Goal: Complete application form

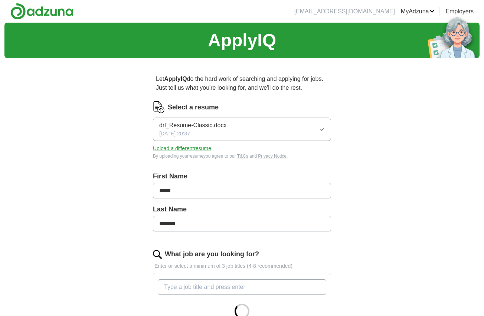
scroll to position [76, 0]
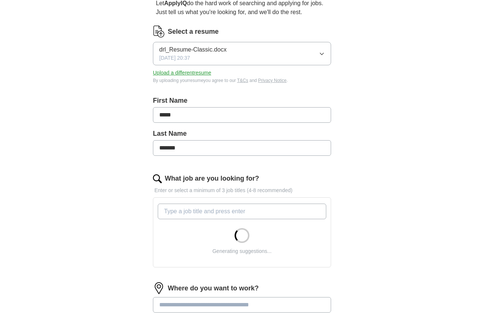
click at [236, 209] on input "What job are you looking for?" at bounding box center [242, 212] width 168 height 16
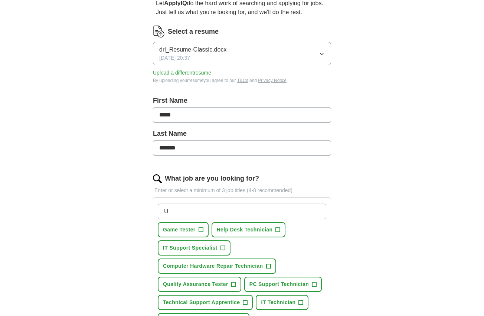
drag, startPoint x: 165, startPoint y: 211, endPoint x: 151, endPoint y: 211, distance: 13.7
click at [158, 211] on input "U" at bounding box center [242, 212] width 168 height 16
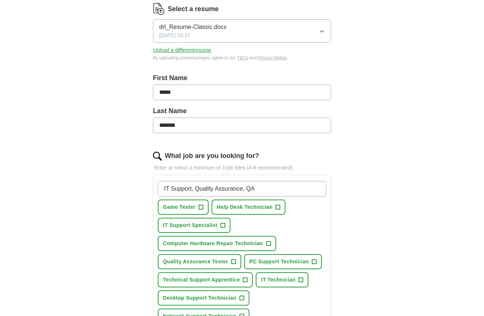
scroll to position [114, 0]
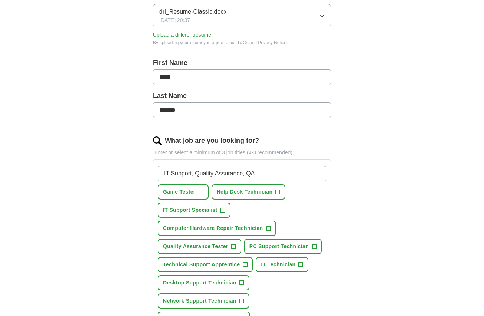
type input "IT Support, Quality Assurance, QA"
click at [223, 209] on span "+" at bounding box center [222, 210] width 4 height 6
drag, startPoint x: 263, startPoint y: 172, endPoint x: 149, endPoint y: 176, distance: 114.0
click at [158, 176] on input "IT Support, Quality Assurance, QA" at bounding box center [242, 174] width 168 height 16
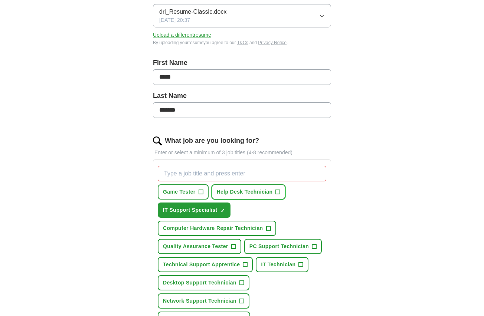
click at [274, 193] on button "Help Desk Technician +" at bounding box center [248, 191] width 74 height 15
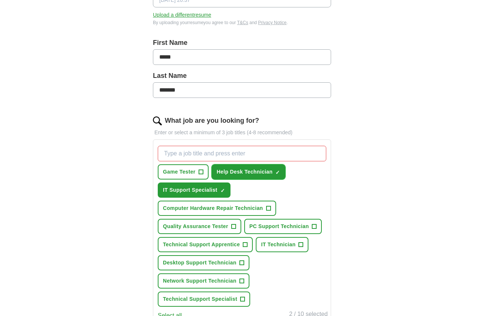
scroll to position [151, 0]
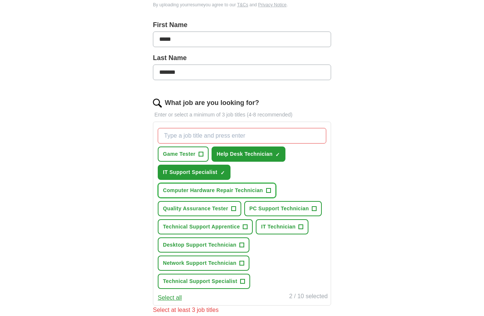
click at [243, 191] on span "Computer Hardware Repair Technician" at bounding box center [213, 191] width 100 height 8
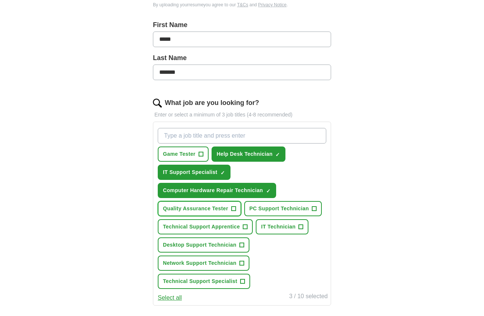
click at [223, 205] on span "Quality Assurance Tester" at bounding box center [195, 209] width 65 height 8
click at [265, 206] on span "PC Support Technician" at bounding box center [278, 209] width 59 height 8
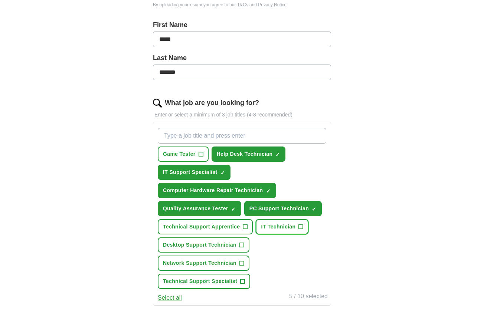
click at [282, 228] on span "IT Technician" at bounding box center [278, 227] width 35 height 8
click at [211, 228] on span "Technical Support Apprentice" at bounding box center [201, 227] width 77 height 8
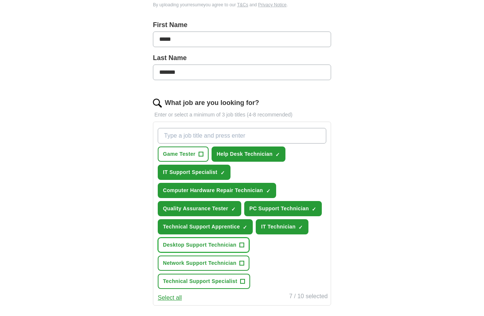
click at [225, 246] on span "Desktop Support Technician" at bounding box center [199, 245] width 73 height 8
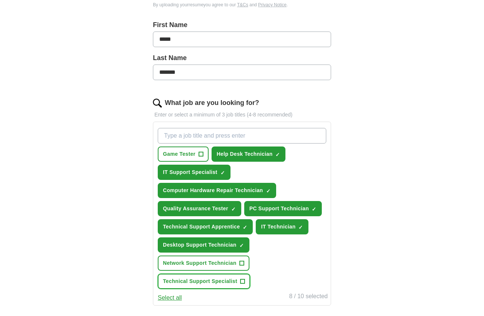
click at [226, 283] on span "Technical Support Specialist" at bounding box center [200, 282] width 74 height 8
click at [178, 152] on span "Game Tester" at bounding box center [179, 154] width 33 height 8
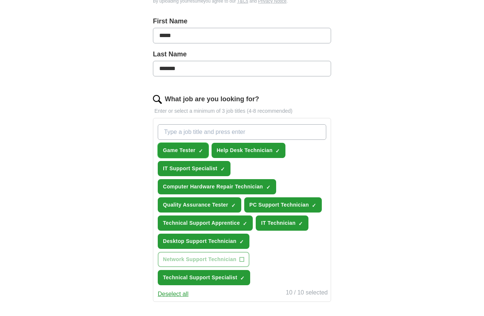
scroll to position [265, 0]
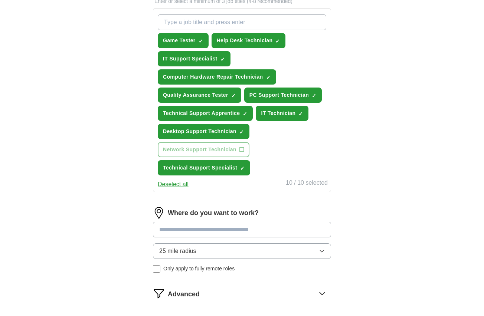
click at [240, 227] on input at bounding box center [242, 230] width 178 height 16
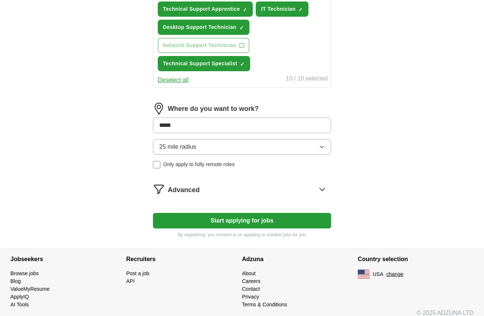
scroll to position [377, 0]
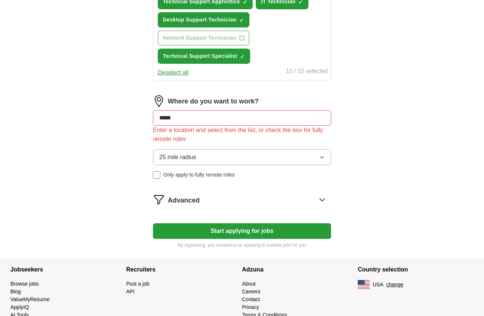
click at [197, 116] on input "*****" at bounding box center [242, 118] width 178 height 16
type input "*"
click at [207, 118] on input at bounding box center [242, 118] width 178 height 16
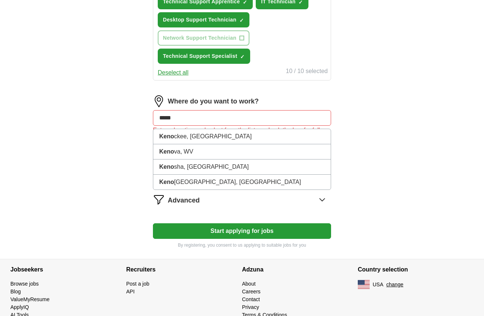
type input "******"
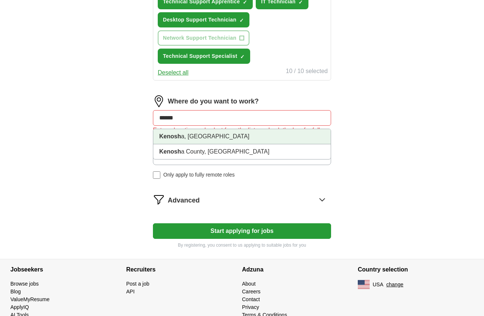
click at [185, 139] on li "Kenosh a, [GEOGRAPHIC_DATA]" at bounding box center [241, 136] width 177 height 15
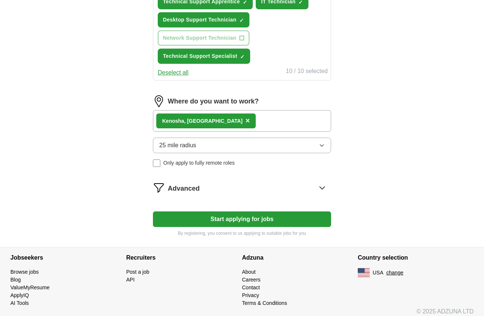
click at [233, 118] on div "Kenosh a, [GEOGRAPHIC_DATA] ×" at bounding box center [242, 121] width 178 height 22
click at [243, 216] on button "Start applying for jobs" at bounding box center [242, 219] width 178 height 16
select select "**"
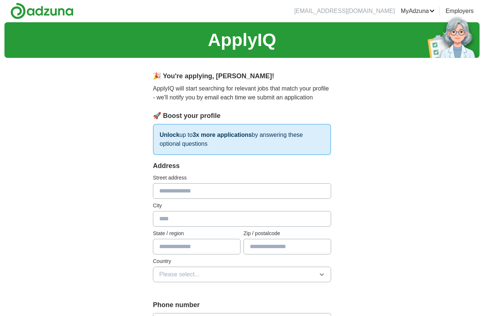
scroll to position [0, 0]
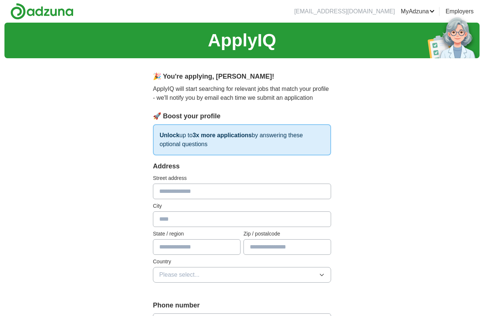
click at [233, 187] on input "text" at bounding box center [242, 192] width 178 height 16
type input "**********"
type input "**"
type input "*****"
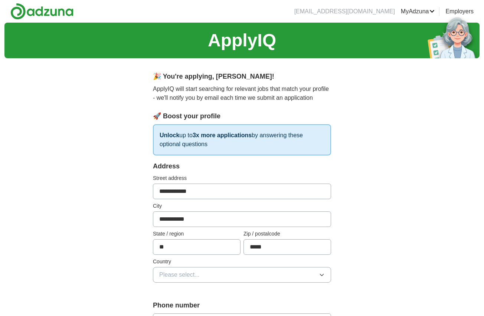
type input "**********"
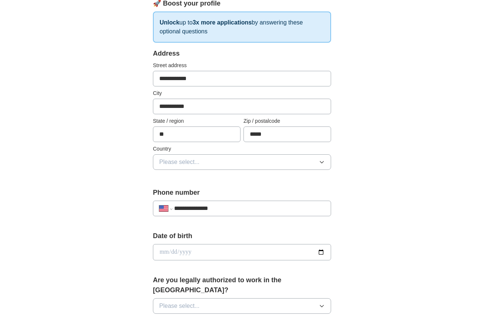
scroll to position [151, 0]
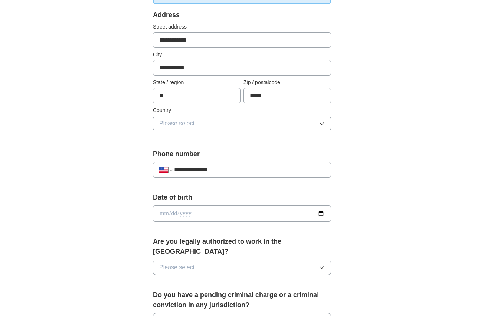
click at [210, 123] on button "Please select..." at bounding box center [242, 124] width 178 height 16
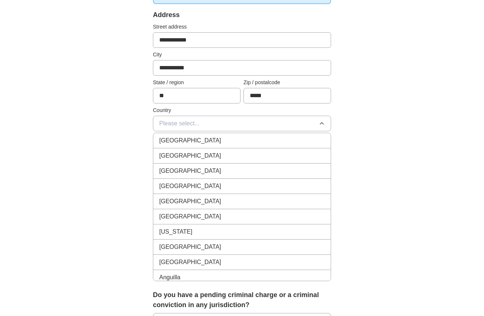
click at [201, 156] on div "[GEOGRAPHIC_DATA]" at bounding box center [241, 155] width 165 height 9
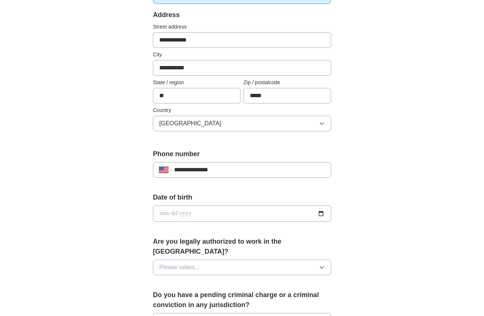
click at [194, 211] on input "date" at bounding box center [242, 214] width 178 height 16
click at [163, 212] on input "date" at bounding box center [242, 214] width 178 height 16
type input "**********"
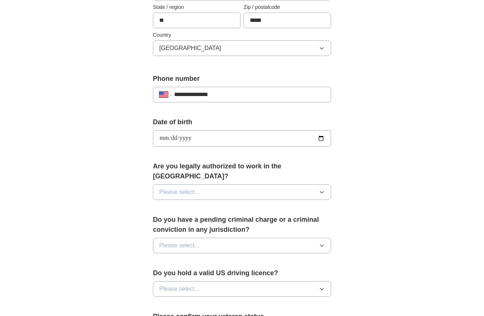
scroll to position [227, 0]
click at [212, 184] on button "Please select..." at bounding box center [242, 192] width 178 height 16
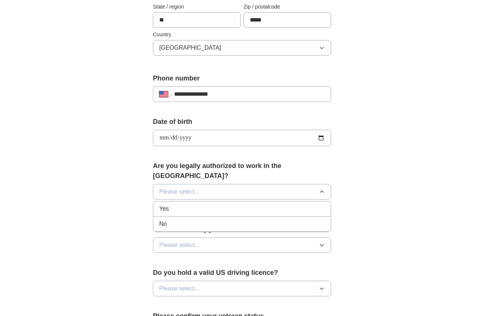
click at [191, 204] on div "Yes" at bounding box center [241, 208] width 165 height 9
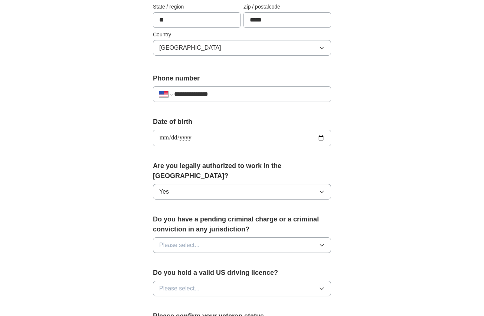
click at [210, 237] on button "Please select..." at bounding box center [242, 245] width 178 height 16
click at [187, 273] on div "No" at bounding box center [241, 277] width 165 height 9
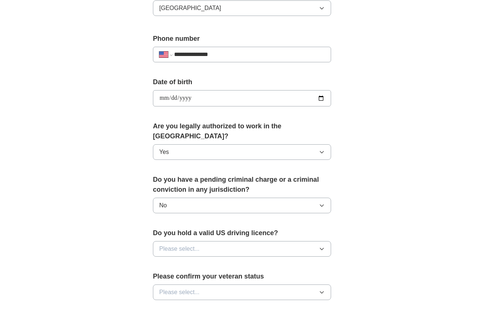
scroll to position [303, 0]
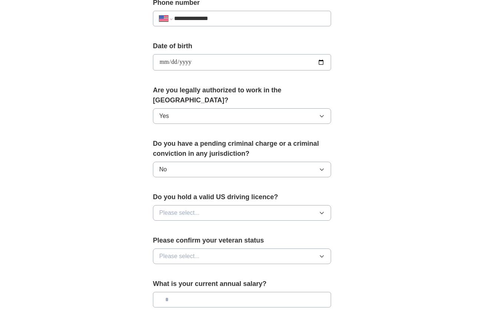
click at [209, 205] on button "Please select..." at bounding box center [242, 213] width 178 height 16
click at [199, 224] on li "Yes" at bounding box center [241, 230] width 177 height 15
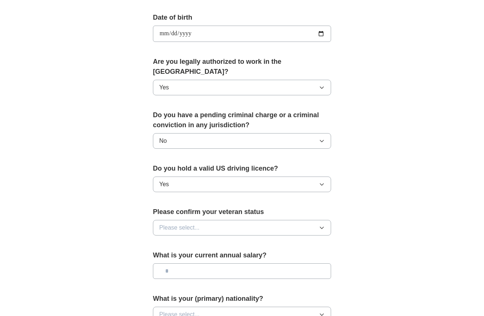
scroll to position [378, 0]
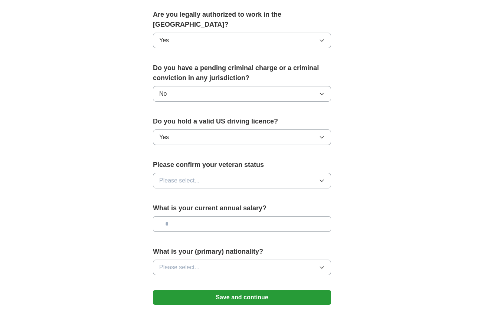
click at [197, 176] on span "Please select..." at bounding box center [179, 180] width 40 height 9
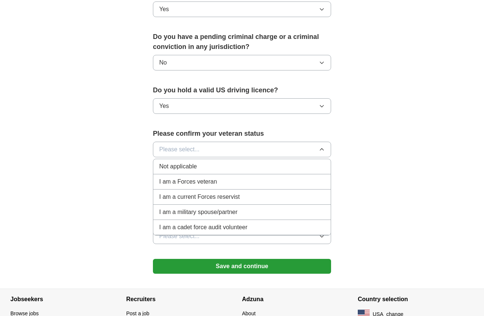
scroll to position [446, 0]
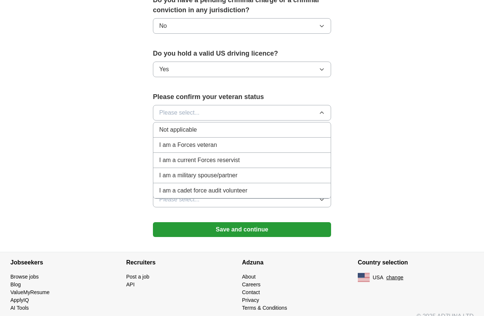
click at [191, 125] on span "Not applicable" at bounding box center [177, 129] width 37 height 9
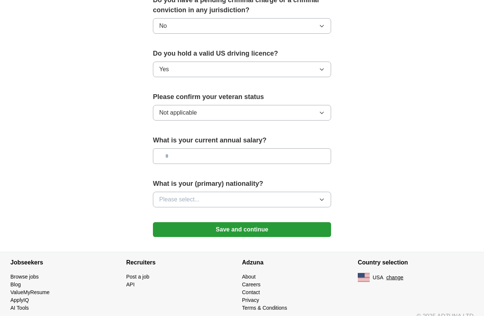
click at [202, 148] on input "text" at bounding box center [242, 156] width 178 height 16
type input "******"
click at [197, 195] on span "Please select..." at bounding box center [179, 199] width 40 height 9
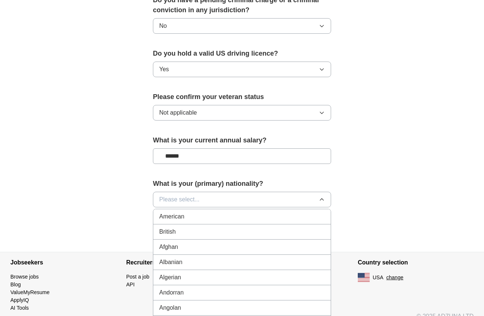
click at [204, 212] on div "American" at bounding box center [241, 216] width 165 height 9
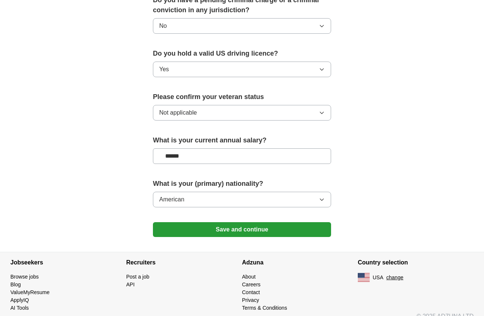
click at [215, 222] on button "Save and continue" at bounding box center [242, 229] width 178 height 15
